Goal: Information Seeking & Learning: Learn about a topic

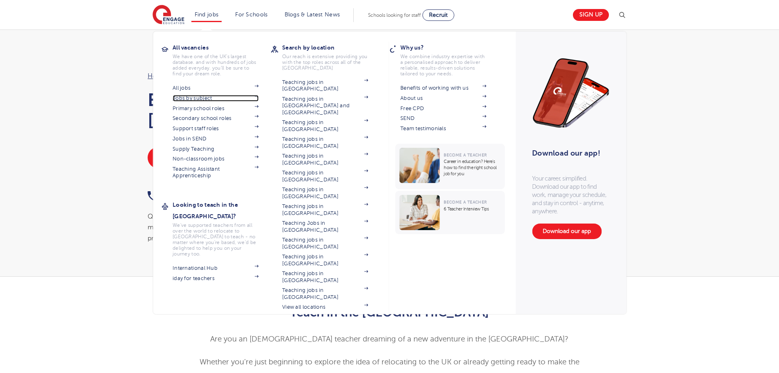
click at [202, 98] on link "Jobs by subject" at bounding box center [216, 98] width 86 height 7
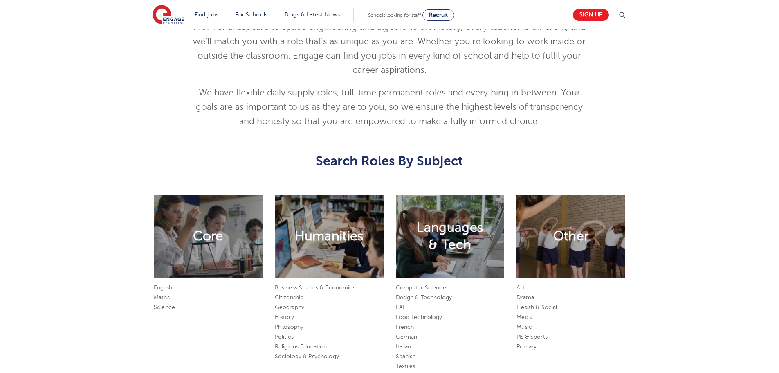
scroll to position [368, 0]
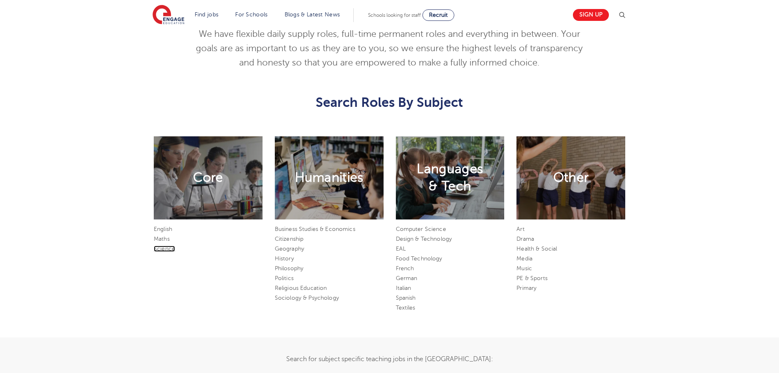
click at [166, 247] on link "Science" at bounding box center [164, 248] width 21 height 6
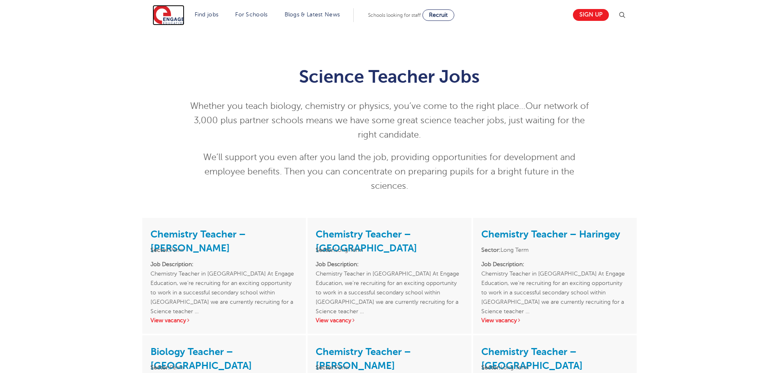
click at [162, 16] on img at bounding box center [169, 15] width 32 height 20
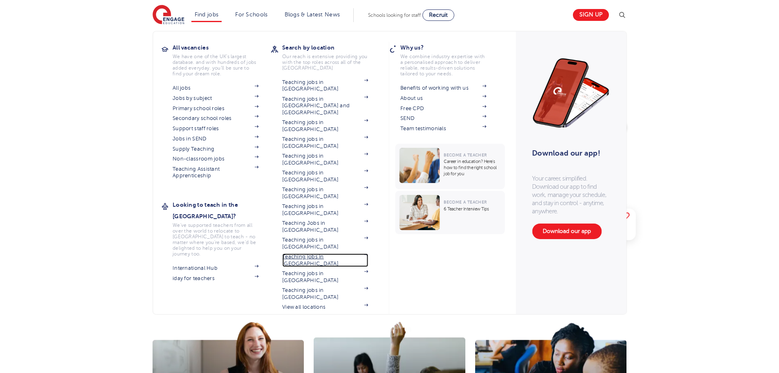
click at [323, 253] on link "Teaching jobs in [GEOGRAPHIC_DATA]" at bounding box center [325, 259] width 86 height 13
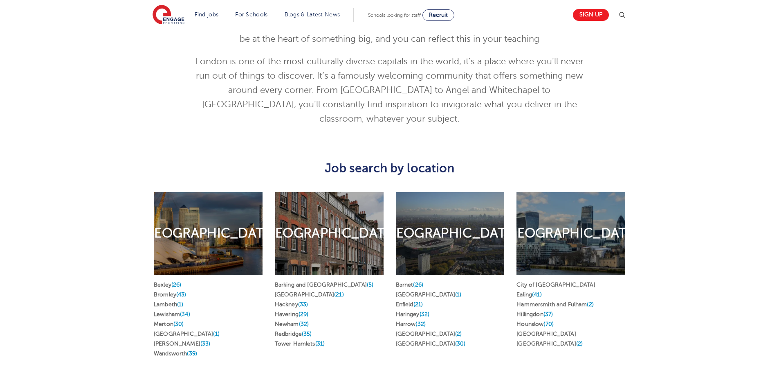
scroll to position [450, 0]
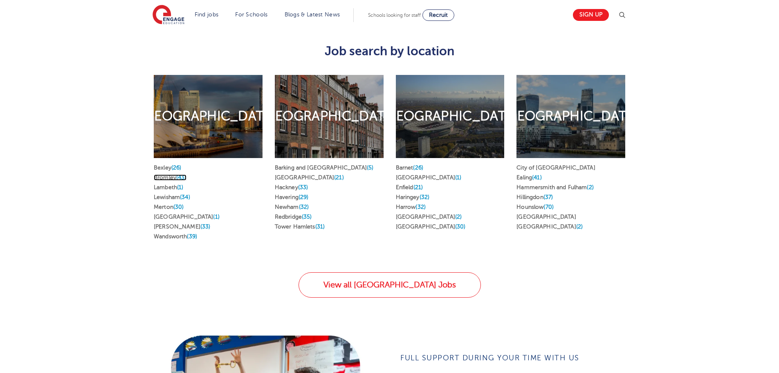
click at [172, 174] on link "Bromley (43)" at bounding box center [170, 177] width 33 height 6
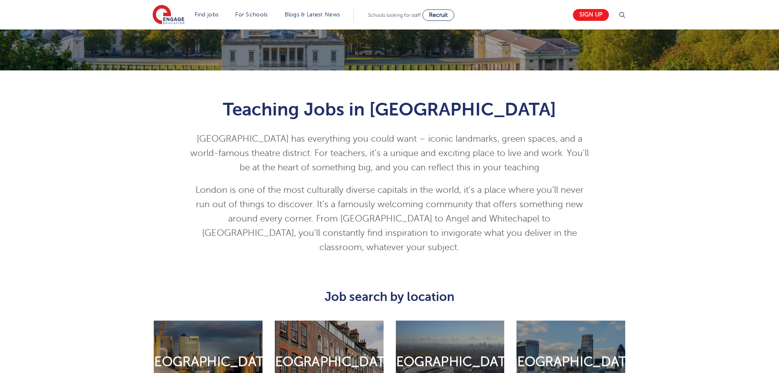
scroll to position [0, 0]
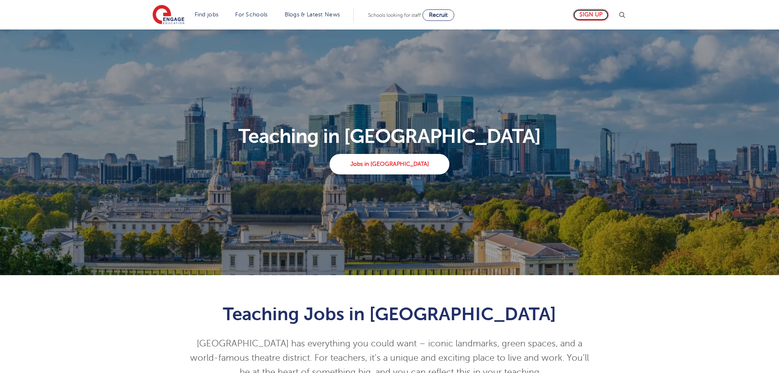
click at [597, 18] on link "Sign up" at bounding box center [591, 15] width 36 height 12
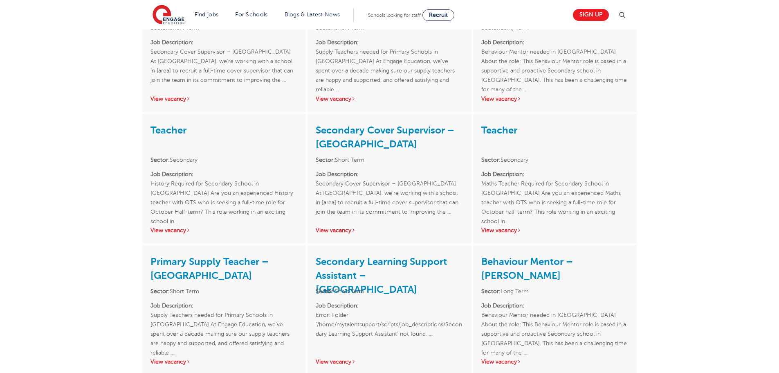
scroll to position [1186, 0]
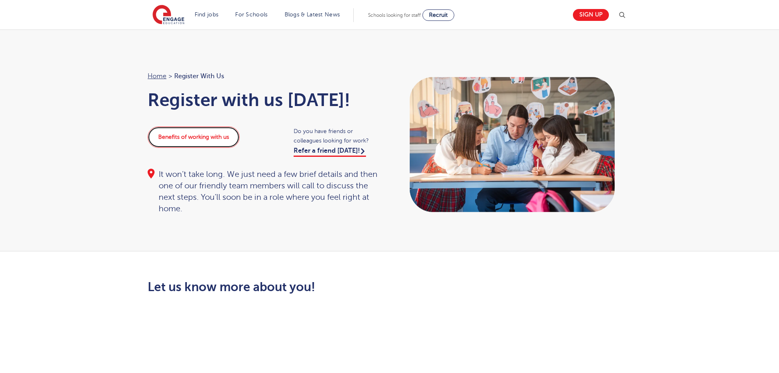
click at [217, 130] on link "Benefits of working with us" at bounding box center [194, 136] width 92 height 21
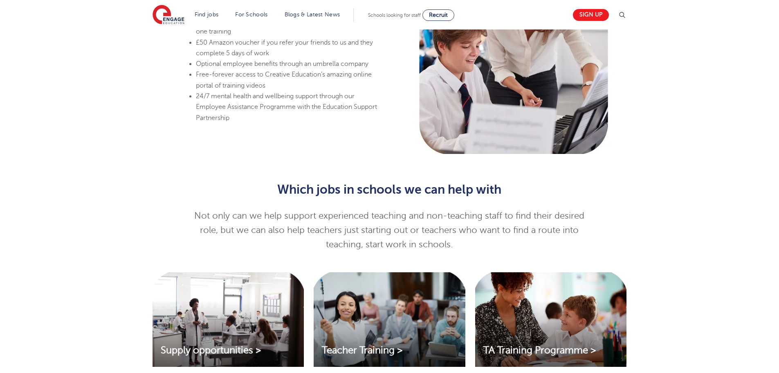
scroll to position [450, 0]
